Goal: Information Seeking & Learning: Learn about a topic

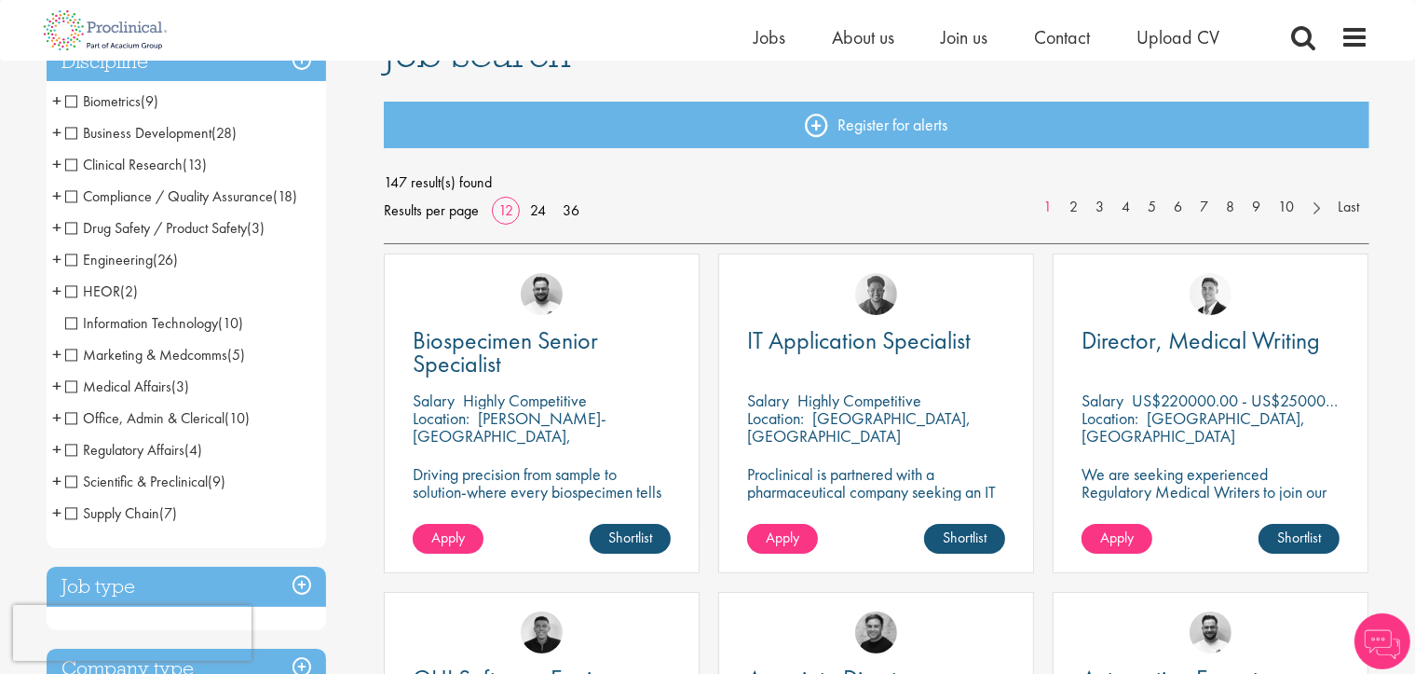
scroll to position [186, 0]
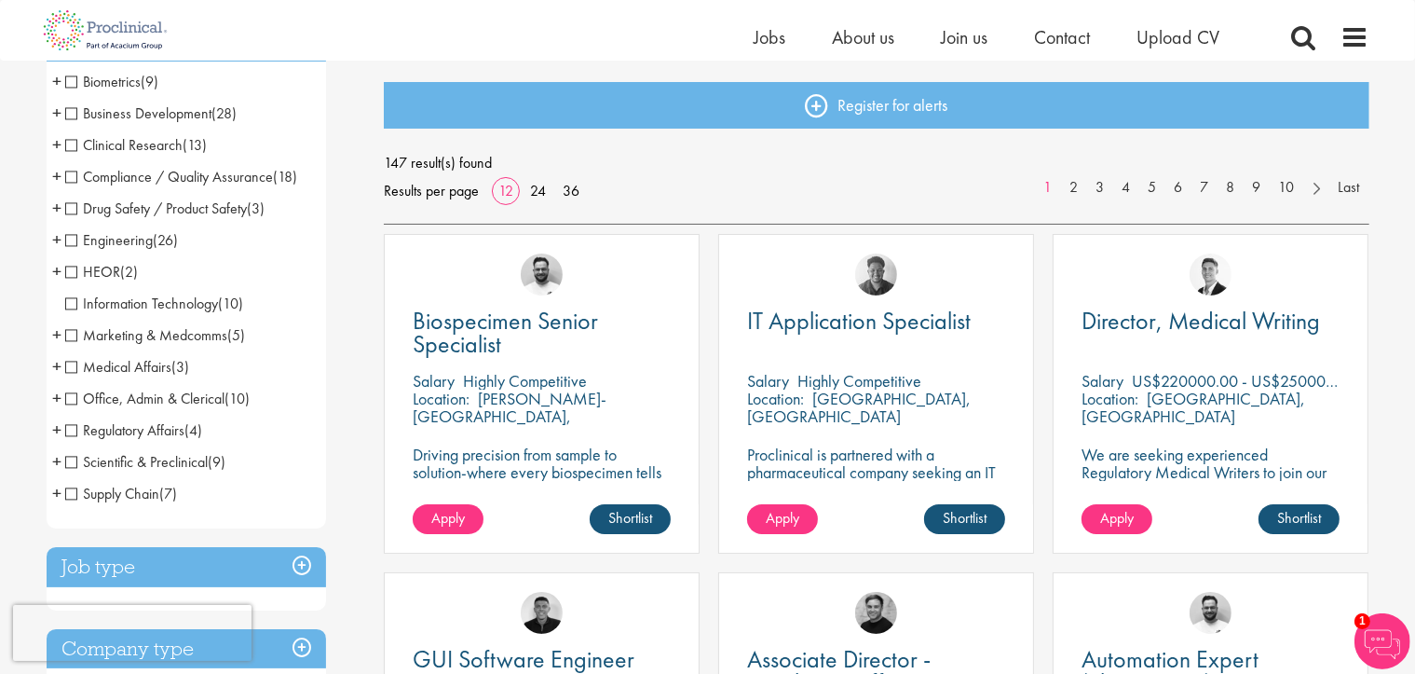
click at [72, 368] on span "Medical Affairs" at bounding box center [118, 367] width 107 height 20
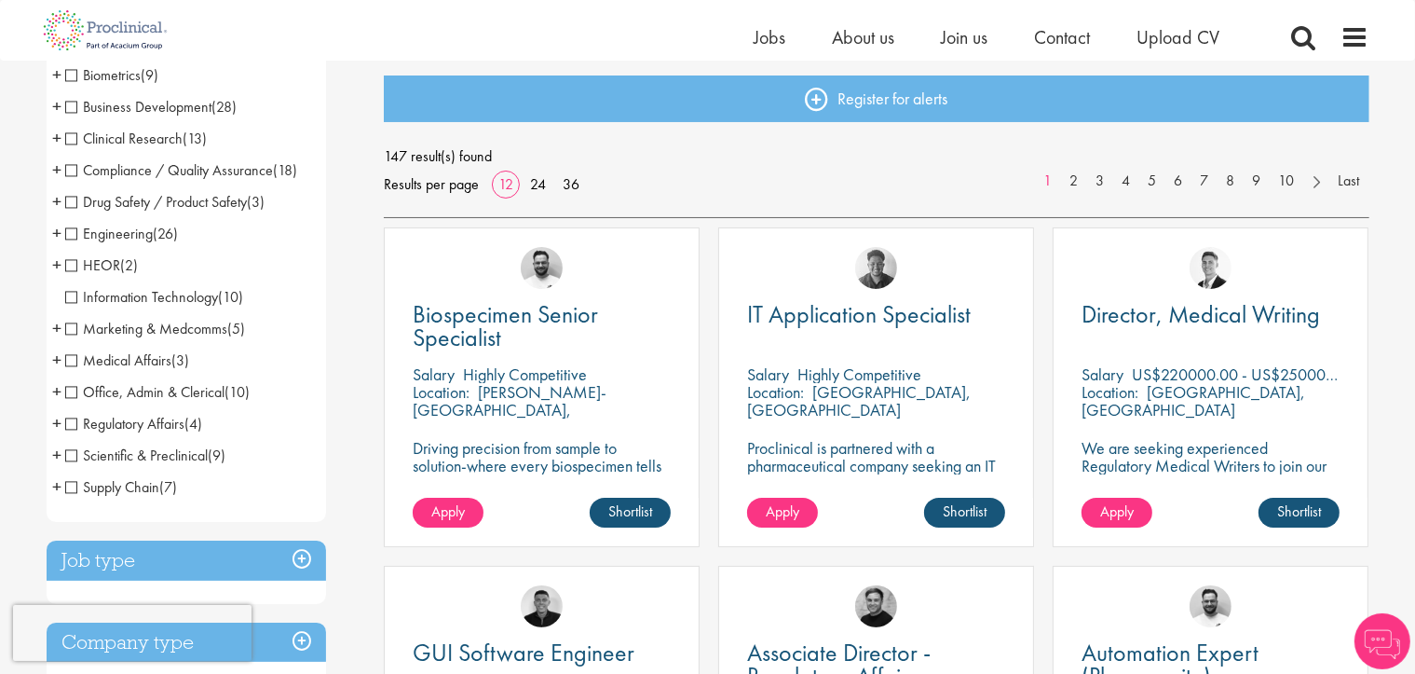
click at [67, 328] on span "Marketing & Medcomms" at bounding box center [146, 329] width 163 height 20
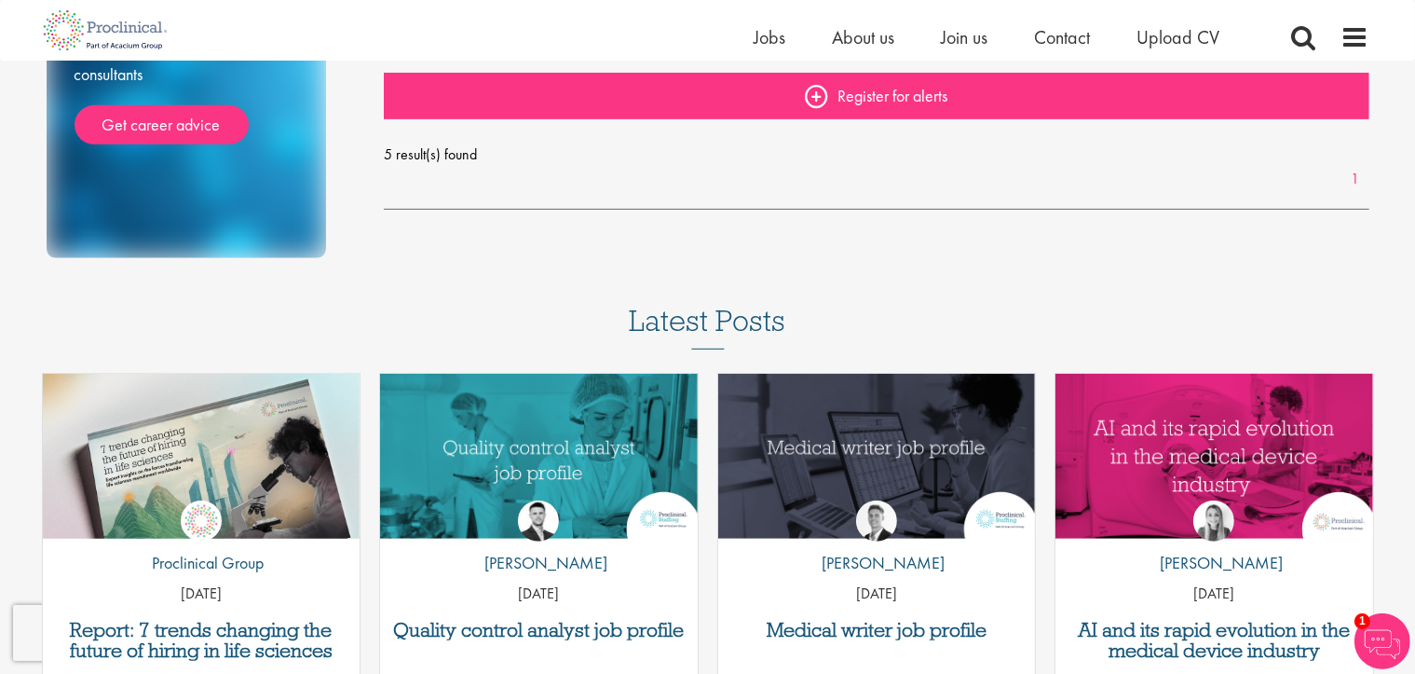
scroll to position [1025, 0]
